Goal: Navigation & Orientation: Find specific page/section

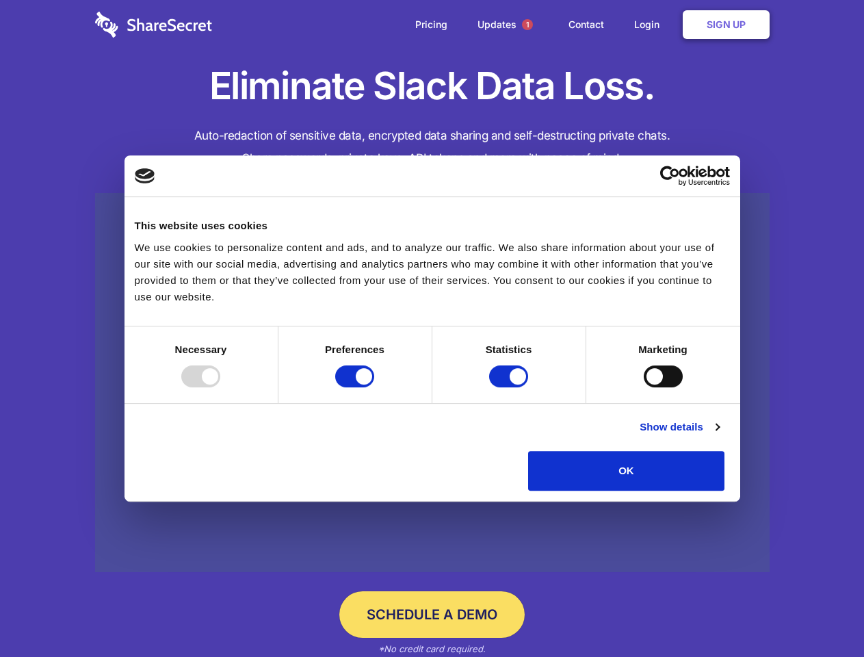
click at [220, 387] on div at bounding box center [200, 376] width 39 height 22
click at [374, 387] on input "Preferences" at bounding box center [354, 376] width 39 height 22
checkbox input "false"
click at [511, 387] on input "Statistics" at bounding box center [508, 376] width 39 height 22
checkbox input "false"
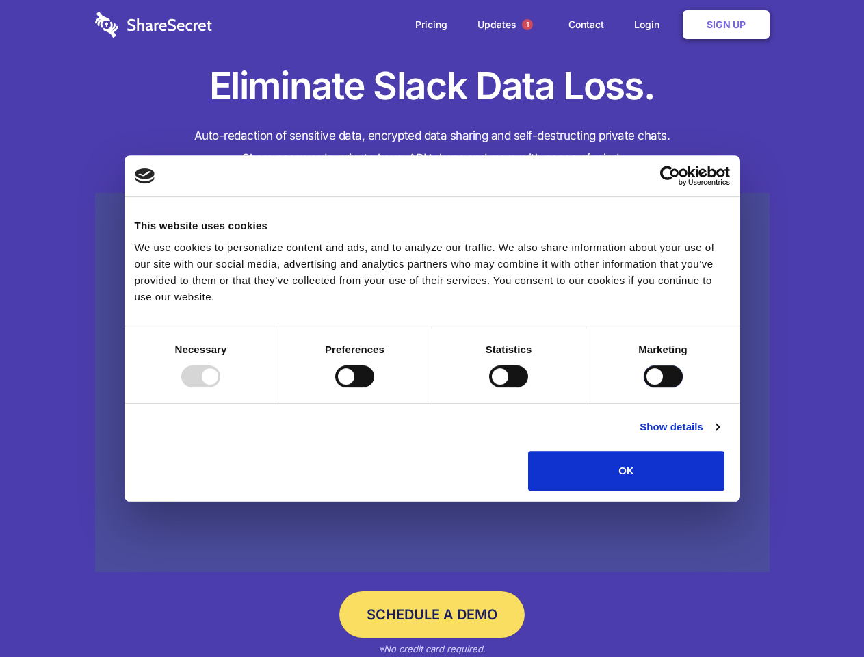
click at [644, 387] on input "Marketing" at bounding box center [663, 376] width 39 height 22
checkbox input "true"
click at [719, 435] on link "Show details" at bounding box center [679, 427] width 79 height 16
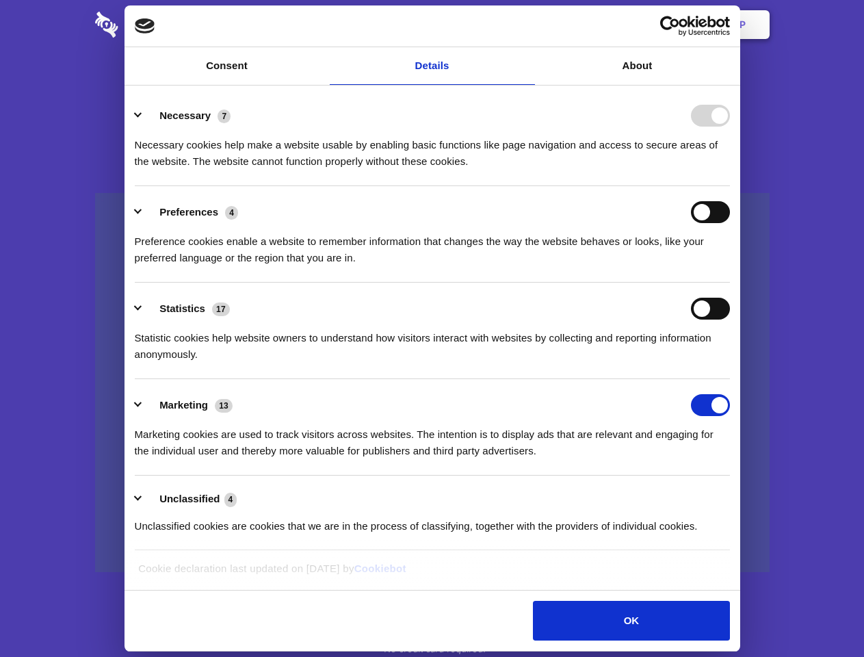
click at [730, 186] on li "Necessary 7 Necessary cookies help make a website usable by enabling basic func…" at bounding box center [432, 138] width 595 height 96
click at [527, 25] on span "1" at bounding box center [527, 24] width 11 height 11
